Goal: Check status

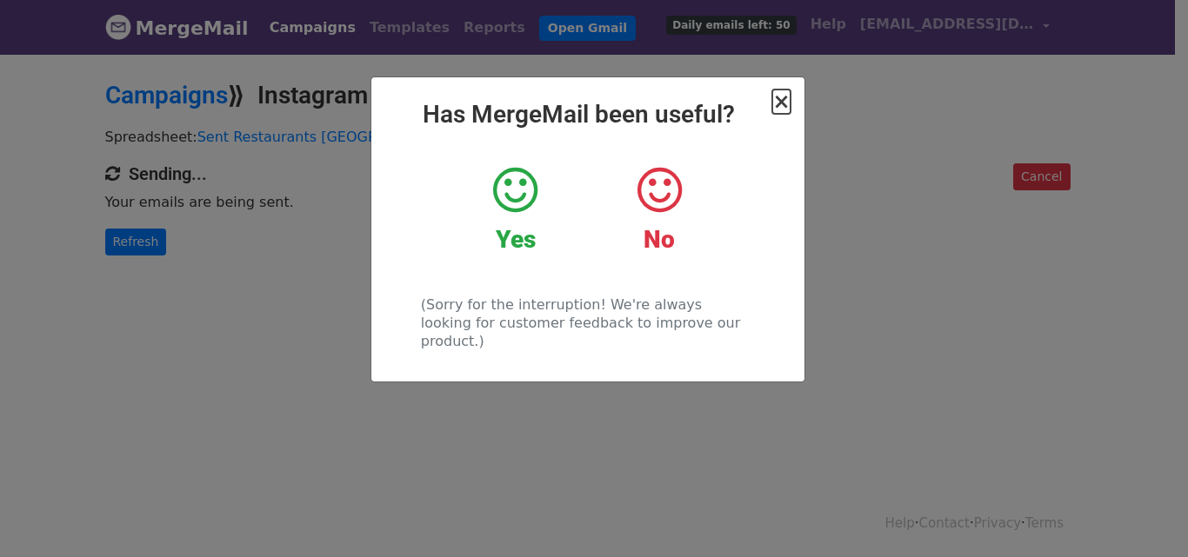
click at [784, 105] on span "×" at bounding box center [780, 102] width 17 height 24
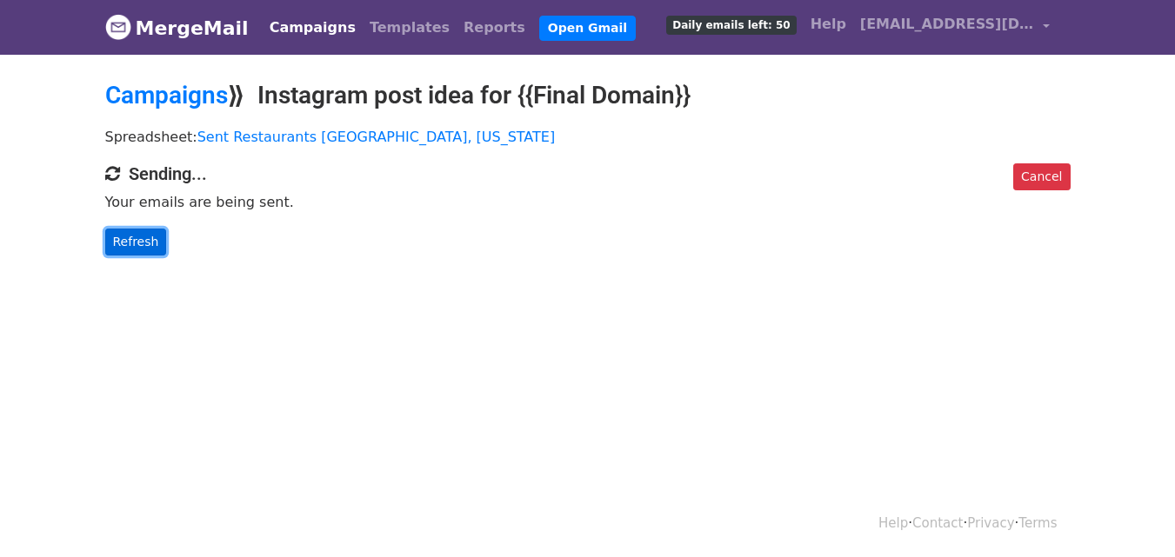
click at [118, 243] on link "Refresh" at bounding box center [136, 242] width 62 height 27
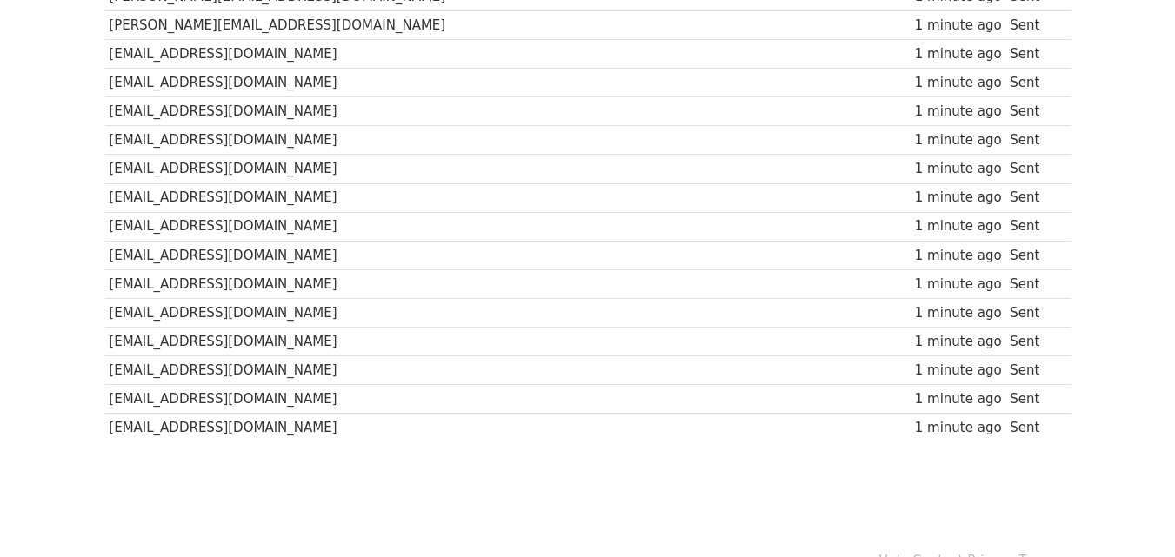
scroll to position [1325, 0]
